Goal: Task Accomplishment & Management: Use online tool/utility

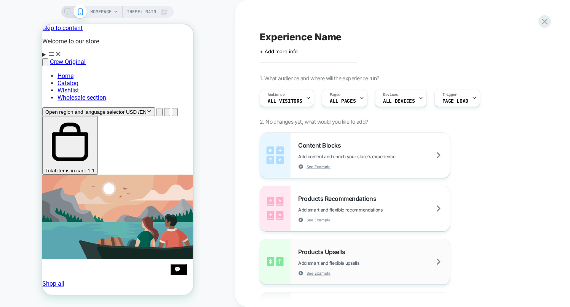
click at [349, 254] on div "Products Upsells Add smart and flexible upsells See Example" at bounding box center [374, 262] width 152 height 28
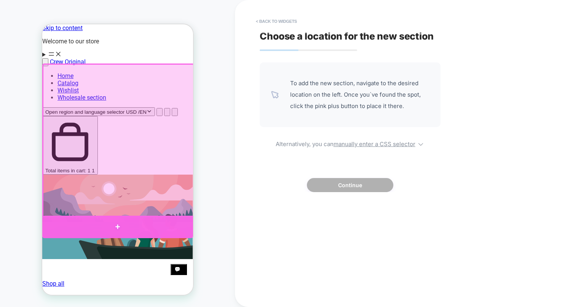
click at [126, 222] on div at bounding box center [117, 227] width 151 height 22
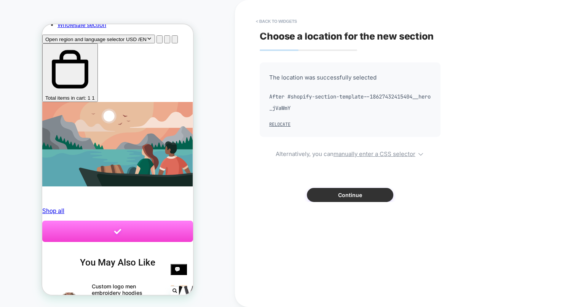
scroll to position [73, 0]
click at [330, 196] on button "Continue" at bounding box center [350, 195] width 86 height 14
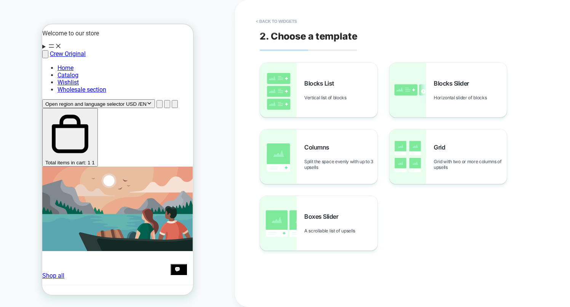
scroll to position [0, 0]
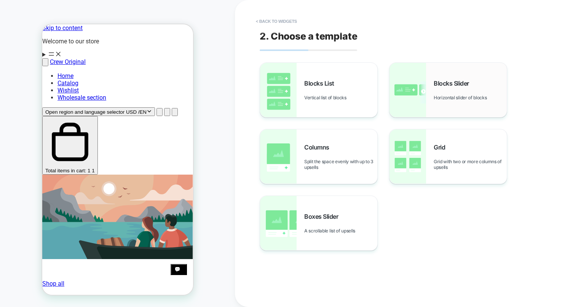
click at [411, 102] on img at bounding box center [408, 90] width 37 height 54
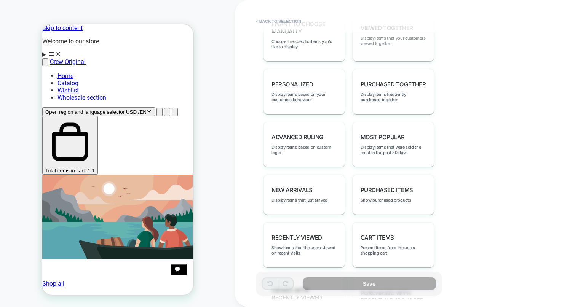
scroll to position [392, 0]
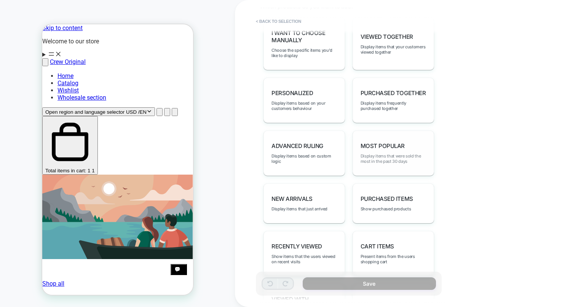
click at [383, 153] on span "Display items that were sold the most in the past 30 days" at bounding box center [394, 158] width 66 height 11
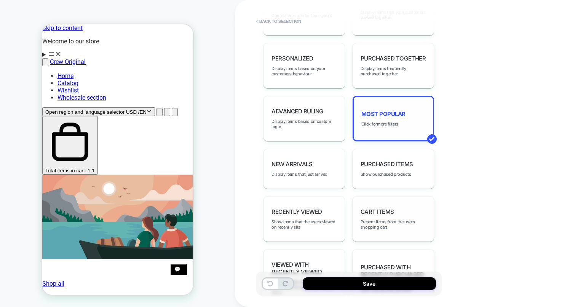
scroll to position [465, 0]
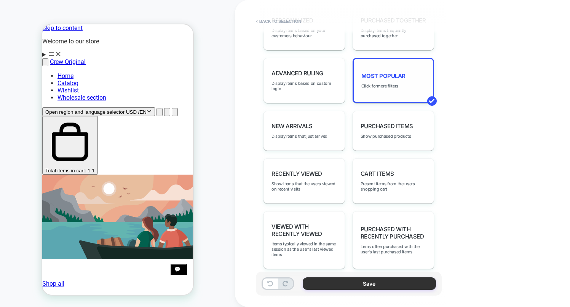
click at [385, 282] on button "Save" at bounding box center [369, 284] width 133 height 13
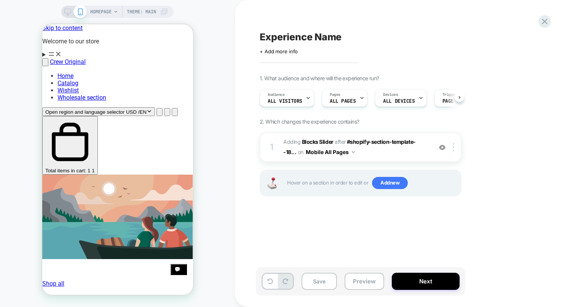
scroll to position [0, 0]
click at [453, 146] on img at bounding box center [454, 147] width 2 height 8
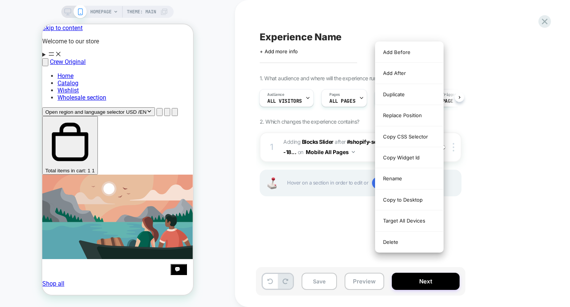
click at [473, 149] on div "1. What audience and where will the experience run? Audience All Visitors Pages…" at bounding box center [399, 145] width 278 height 141
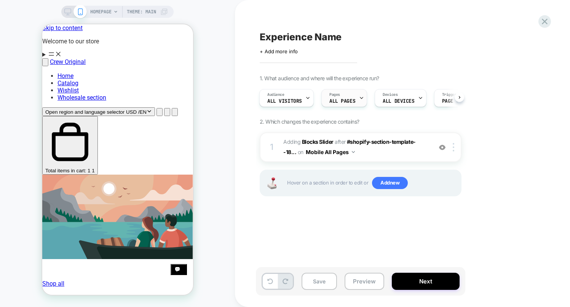
click at [361, 102] on div at bounding box center [361, 97] width 5 height 17
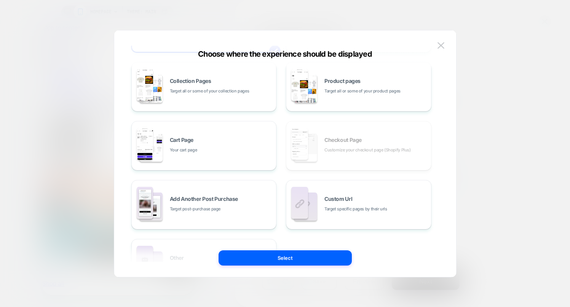
scroll to position [70, 0]
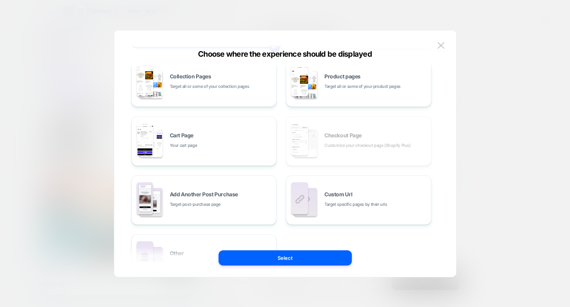
click at [341, 144] on div "All Pages Literally, all of your store pages Homepage Your home page Collection…" at bounding box center [281, 141] width 300 height 286
click at [348, 147] on div "All Pages Literally, all of your store pages Homepage Your home page Collection…" at bounding box center [281, 141] width 300 height 286
click at [340, 145] on div "All Pages Literally, all of your store pages Homepage Your home page Collection…" at bounding box center [281, 141] width 300 height 286
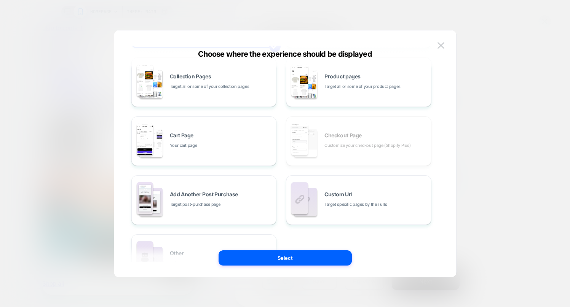
click at [340, 145] on div "All Pages Literally, all of your store pages Homepage Your home page Collection…" at bounding box center [281, 141] width 300 height 286
click at [329, 151] on div "All Pages Literally, all of your store pages Homepage Your home page Collection…" at bounding box center [281, 141] width 300 height 286
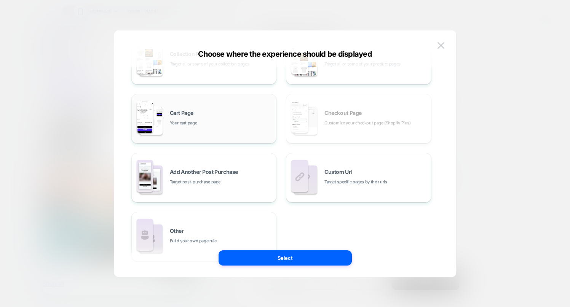
scroll to position [115, 0]
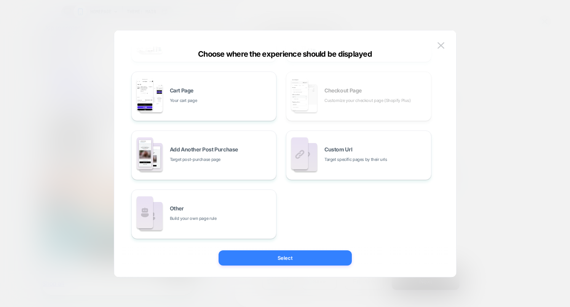
click at [298, 254] on button "Select" at bounding box center [285, 258] width 133 height 15
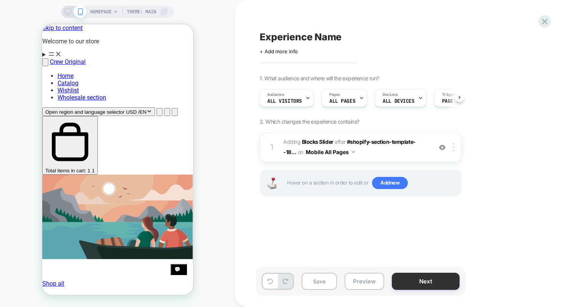
click at [407, 286] on button "Next" at bounding box center [426, 281] width 68 height 17
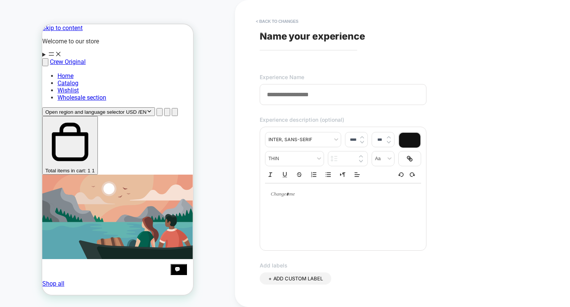
click at [324, 91] on input at bounding box center [343, 94] width 167 height 21
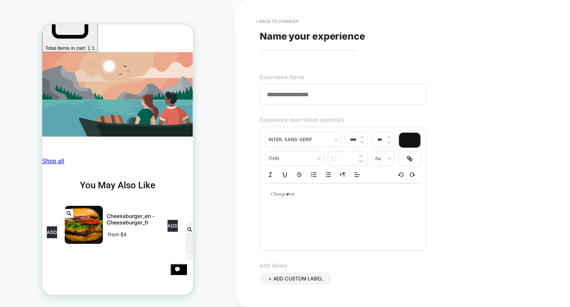
scroll to position [0, 230]
type input "**********"
click at [339, 197] on p at bounding box center [340, 194] width 135 height 7
type input "****"
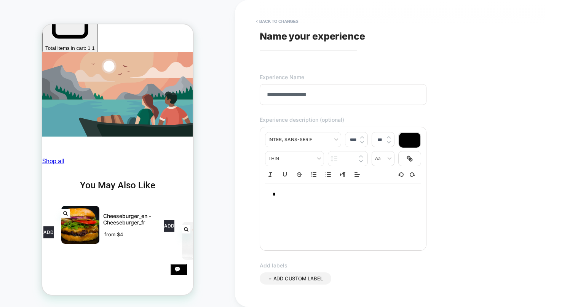
type input "****"
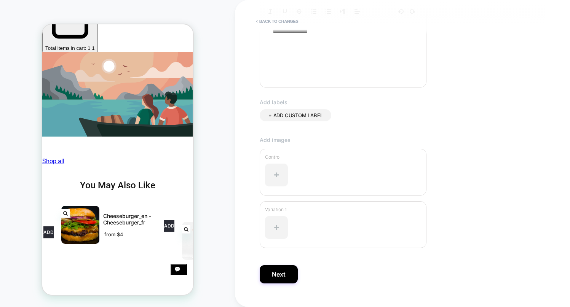
scroll to position [169, 0]
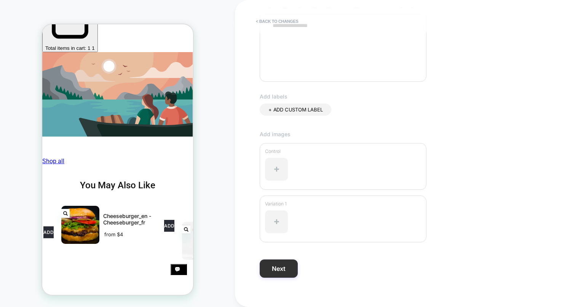
click at [274, 264] on button "Next" at bounding box center [279, 269] width 38 height 18
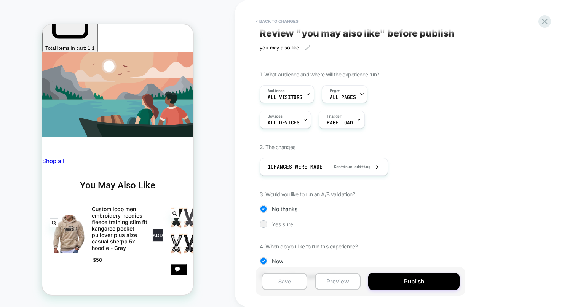
scroll to position [0, 0]
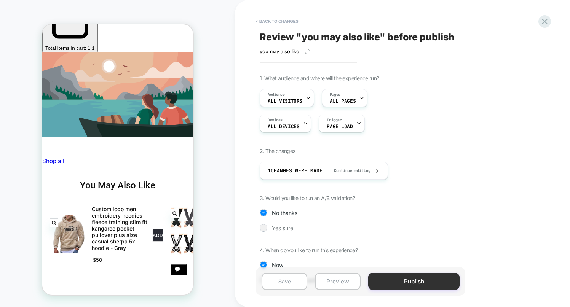
click at [413, 286] on button "Publish" at bounding box center [413, 281] width 91 height 17
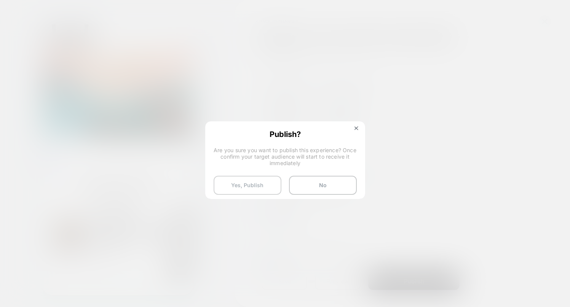
click at [266, 192] on button "Yes, Publish" at bounding box center [248, 185] width 68 height 19
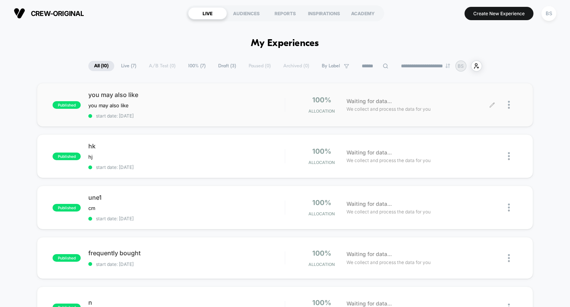
click at [507, 104] on div at bounding box center [504, 105] width 25 height 18
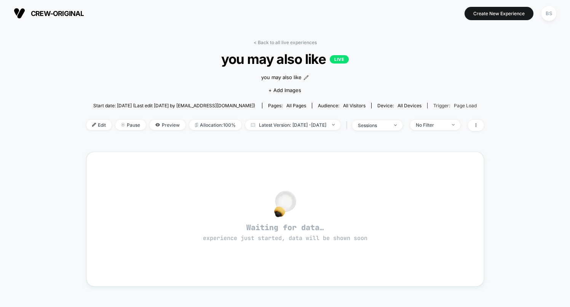
click at [467, 105] on span "Page Load" at bounding box center [465, 106] width 23 height 6
click at [460, 125] on span "No Filter" at bounding box center [435, 125] width 50 height 10
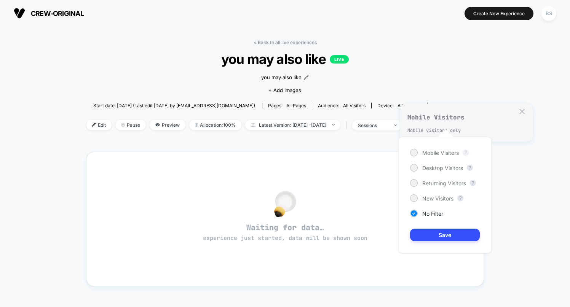
click at [464, 153] on button "?" at bounding box center [466, 153] width 6 height 6
click at [418, 166] on div "Desktop Visitors" at bounding box center [436, 168] width 53 height 8
click at [414, 181] on div at bounding box center [414, 183] width 6 height 6
click at [415, 170] on div at bounding box center [414, 168] width 6 height 6
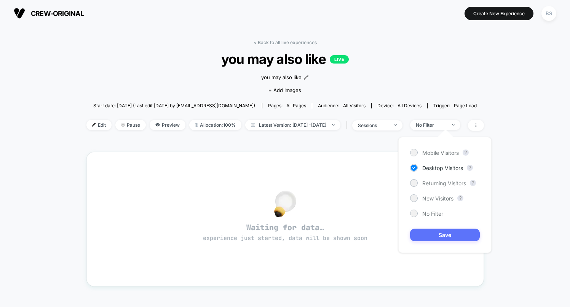
click at [453, 235] on button "Save" at bounding box center [445, 235] width 70 height 13
